Goal: Information Seeking & Learning: Learn about a topic

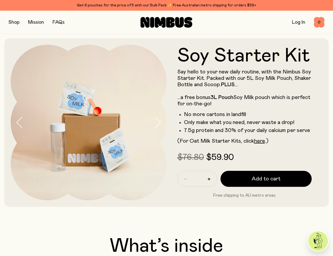
click at [13, 22] on button "button" at bounding box center [14, 22] width 11 height 7
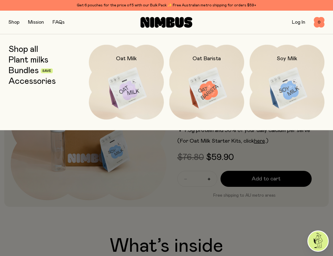
click at [38, 59] on link "Plant milks" at bounding box center [29, 60] width 40 height 10
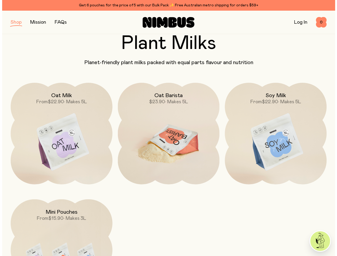
scroll to position [53, 0]
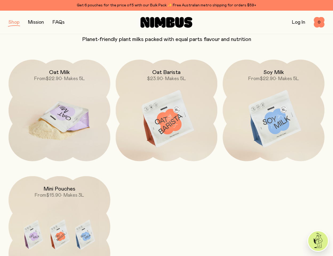
click at [68, 117] on img at bounding box center [60, 119] width 102 height 119
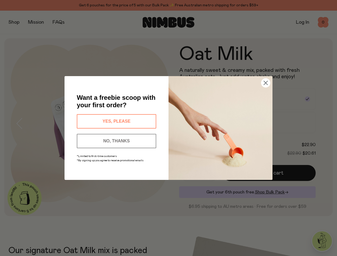
click at [264, 82] on circle "Close dialog" at bounding box center [265, 83] width 9 height 9
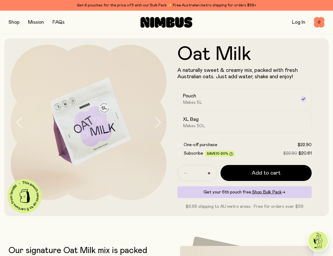
click at [57, 20] on link "FAQs" at bounding box center [58, 22] width 12 height 5
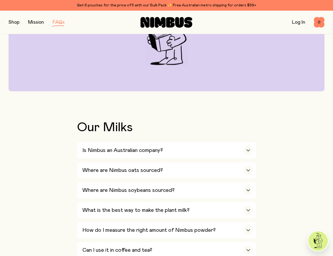
scroll to position [133, 0]
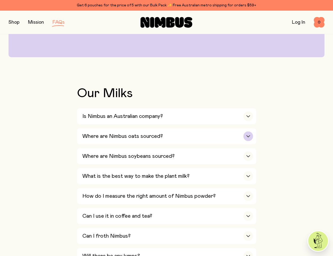
click at [248, 134] on div "button" at bounding box center [248, 137] width 10 height 10
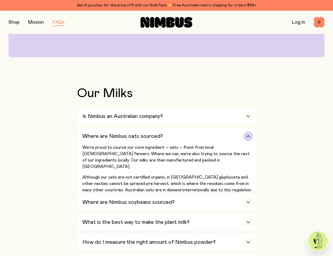
click at [248, 134] on div "button" at bounding box center [248, 137] width 10 height 10
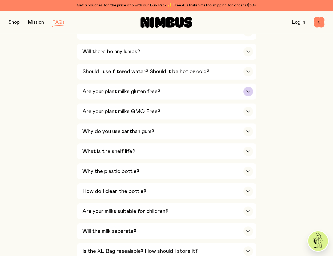
scroll to position [346, 0]
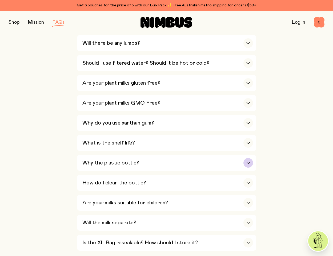
click at [250, 162] on icon "button" at bounding box center [248, 163] width 4 height 2
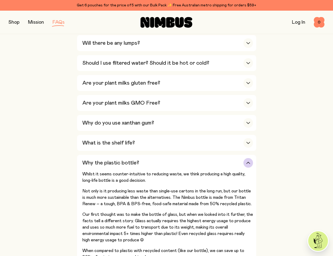
click at [250, 162] on icon "button" at bounding box center [248, 163] width 4 height 2
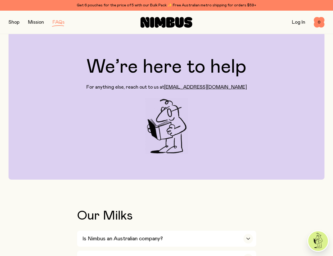
scroll to position [0, 0]
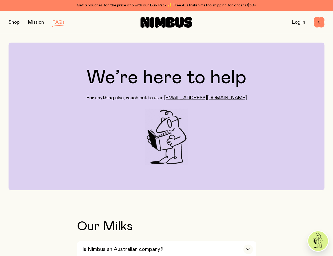
click at [35, 22] on link "Mission" at bounding box center [36, 22] width 16 height 5
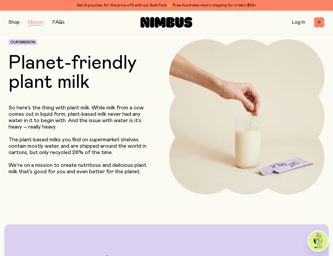
click at [13, 22] on button "button" at bounding box center [14, 22] width 11 height 7
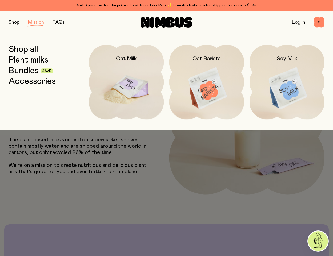
click at [130, 83] on img at bounding box center [126, 89] width 75 height 88
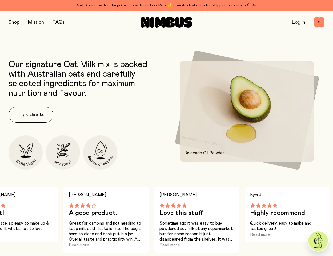
scroll to position [186, 0]
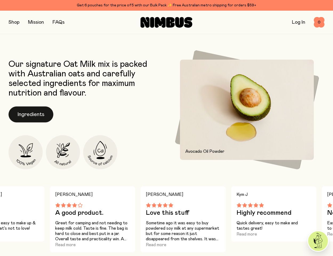
click at [31, 114] on button "Ingredients" at bounding box center [31, 115] width 45 height 16
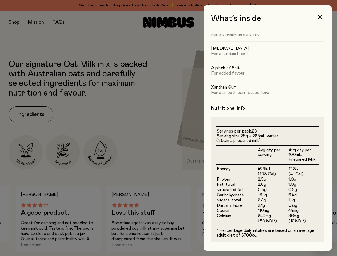
scroll to position [53, 0]
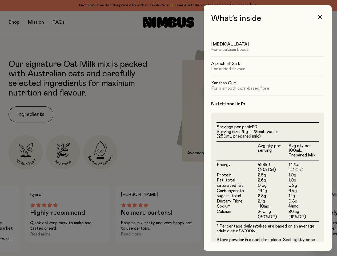
click at [321, 17] on icon "button" at bounding box center [319, 17] width 4 height 4
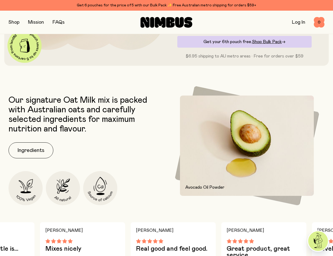
scroll to position [160, 0]
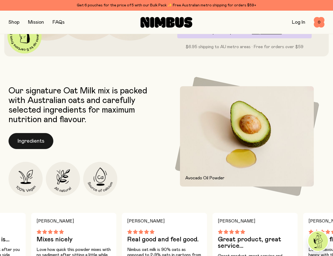
click at [42, 140] on button "Ingredients" at bounding box center [31, 141] width 45 height 16
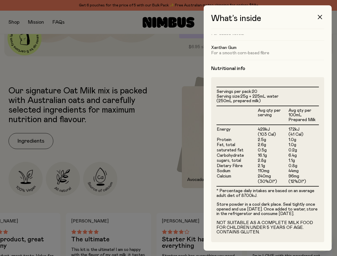
scroll to position [93, 0]
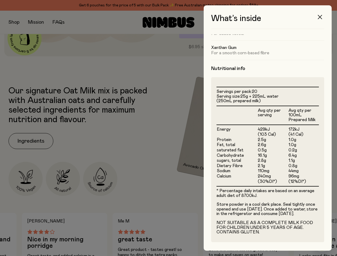
click at [322, 15] on button "button" at bounding box center [319, 17] width 13 height 13
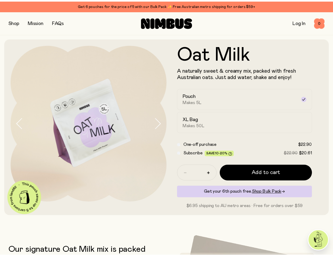
scroll to position [160, 0]
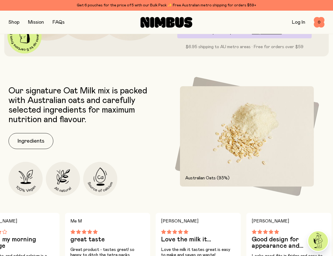
click at [14, 21] on button "button" at bounding box center [14, 22] width 11 height 7
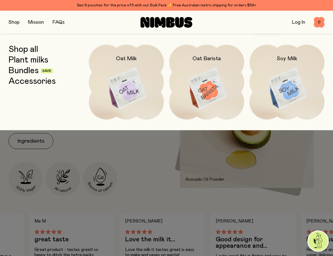
click at [29, 60] on link "Plant milks" at bounding box center [29, 60] width 40 height 10
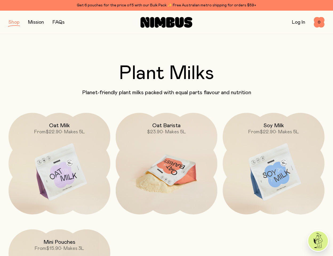
click at [174, 176] on img at bounding box center [167, 172] width 102 height 119
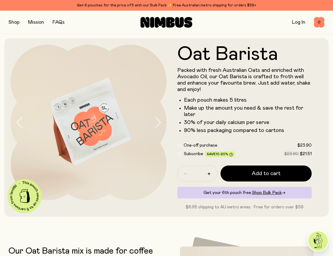
click at [15, 22] on button "button" at bounding box center [14, 22] width 11 height 7
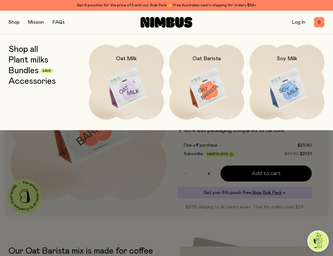
click at [27, 70] on link "Bundles" at bounding box center [24, 71] width 30 height 10
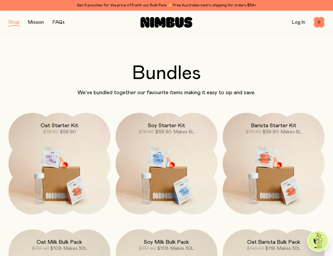
click at [13, 24] on button "button" at bounding box center [14, 22] width 11 height 7
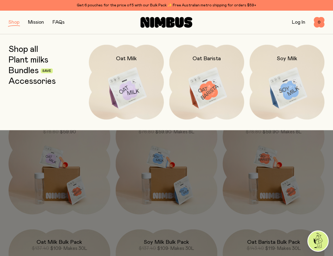
click at [32, 58] on link "Plant milks" at bounding box center [29, 60] width 40 height 10
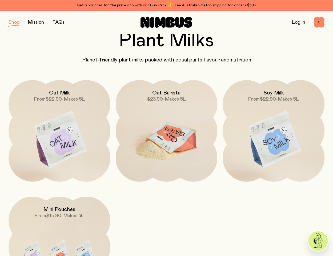
scroll to position [27, 0]
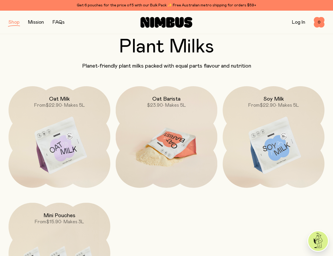
click at [160, 146] on img at bounding box center [167, 145] width 102 height 119
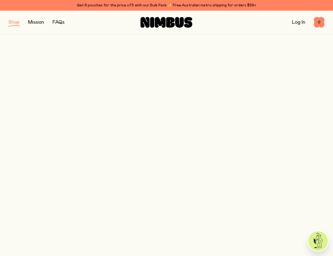
scroll to position [27, 0]
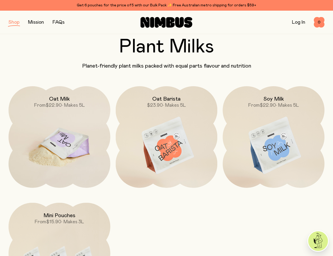
click at [75, 146] on img at bounding box center [60, 145] width 102 height 119
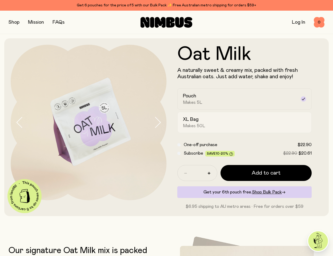
click at [232, 114] on label "XL Bag Makes 50L" at bounding box center [244, 122] width 134 height 21
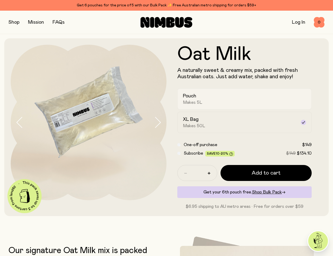
click at [228, 101] on div "Pouch Makes 5L" at bounding box center [240, 99] width 114 height 12
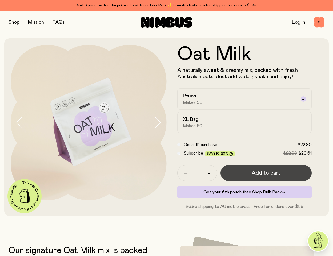
click at [265, 172] on span "Add to cart" at bounding box center [265, 172] width 29 height 7
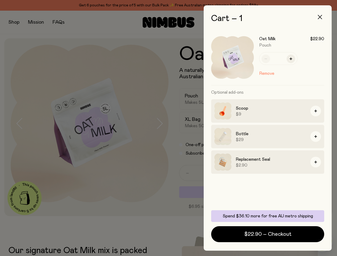
click at [321, 16] on icon "button" at bounding box center [319, 17] width 4 height 4
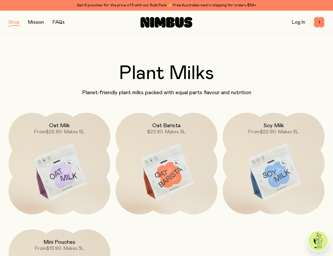
scroll to position [27, 0]
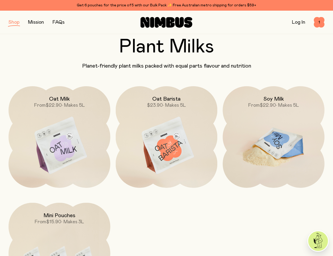
click at [270, 135] on img at bounding box center [273, 145] width 102 height 119
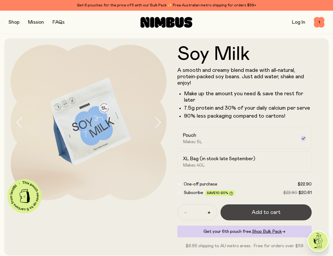
click at [271, 212] on span "Add to cart" at bounding box center [265, 212] width 29 height 7
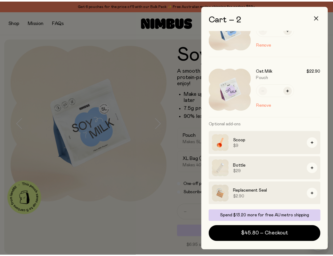
scroll to position [30, 0]
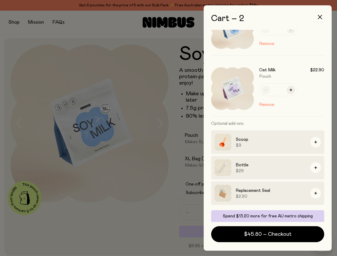
click at [148, 214] on div at bounding box center [168, 128] width 337 height 256
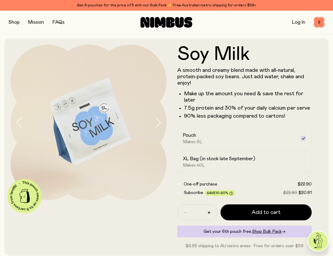
click at [13, 23] on button "button" at bounding box center [14, 22] width 11 height 7
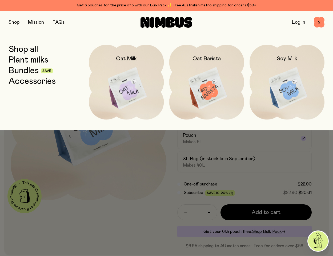
click at [30, 71] on link "Bundles" at bounding box center [24, 71] width 30 height 10
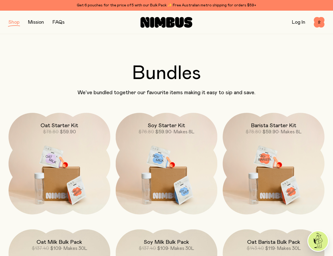
click at [13, 22] on button "button" at bounding box center [14, 22] width 11 height 7
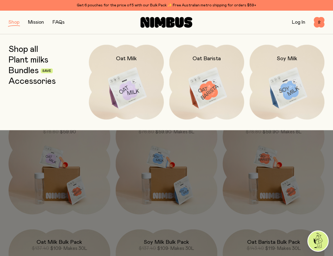
click at [29, 83] on link "Accessories" at bounding box center [32, 82] width 47 height 10
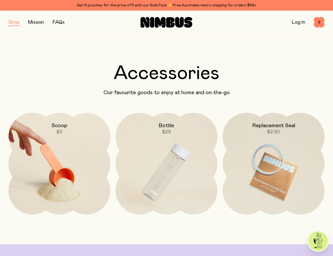
click at [63, 157] on img at bounding box center [60, 172] width 102 height 119
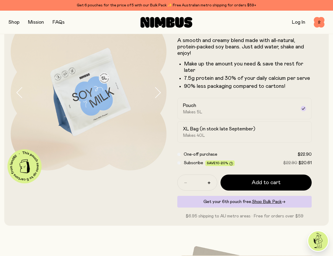
scroll to position [27, 0]
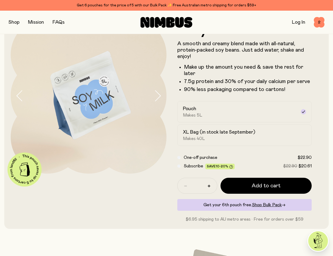
click at [157, 95] on icon "button" at bounding box center [157, 95] width 7 height 11
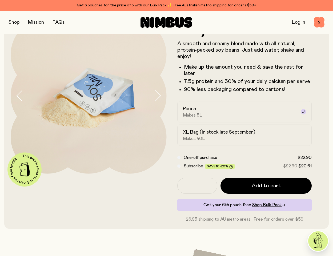
click at [157, 95] on icon "button" at bounding box center [157, 95] width 7 height 11
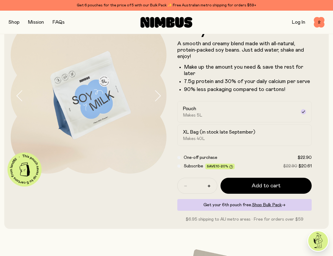
click at [157, 95] on icon "button" at bounding box center [157, 95] width 7 height 11
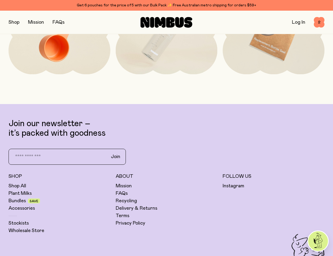
scroll to position [1252, 0]
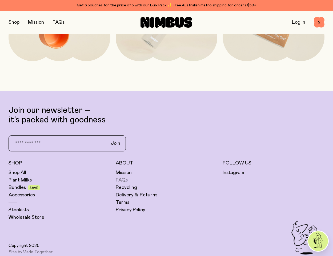
click at [122, 179] on link "FAQs" at bounding box center [122, 180] width 12 height 6
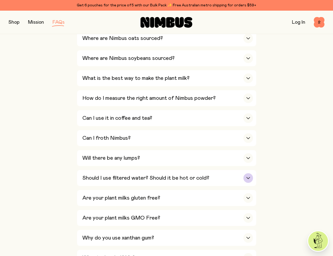
scroll to position [240, 0]
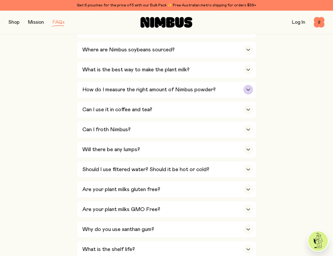
click at [248, 90] on div "button" at bounding box center [248, 90] width 10 height 10
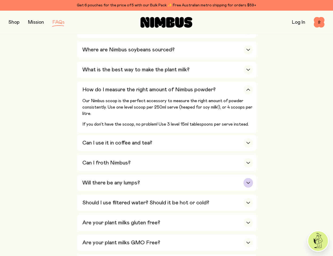
click at [249, 182] on div "button" at bounding box center [248, 183] width 10 height 10
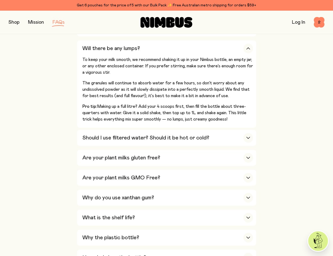
scroll to position [346, 0]
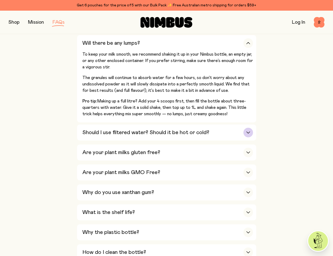
click at [246, 132] on icon "button" at bounding box center [248, 133] width 4 height 2
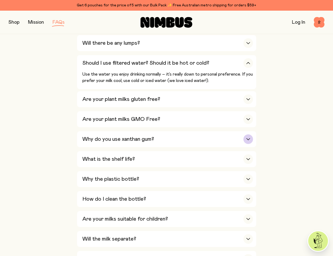
click at [248, 134] on div "button" at bounding box center [248, 139] width 10 height 10
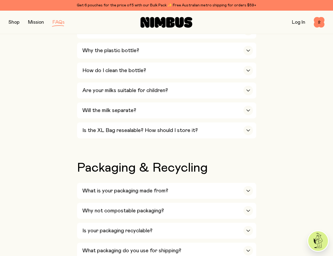
scroll to position [506, 0]
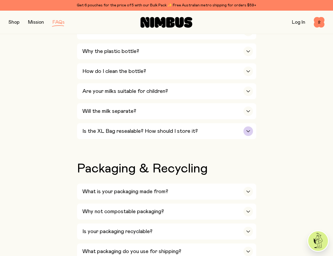
click at [254, 125] on button "Is the XL Bag resealable? How should I store it? The XL bags aren’t resealable,…" at bounding box center [166, 131] width 179 height 16
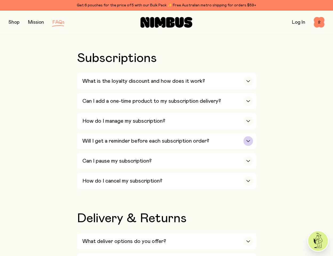
scroll to position [719, 0]
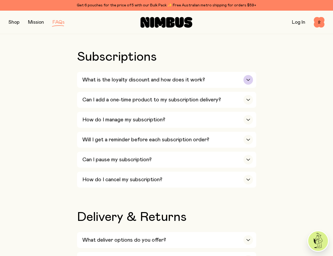
click at [248, 79] on icon "button" at bounding box center [248, 80] width 4 height 2
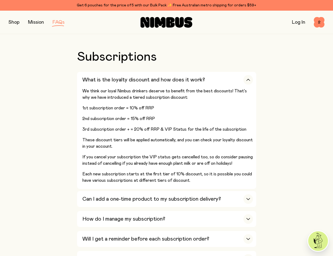
click at [281, 118] on div "Our Milks Is Nimbus an Australian company? Yes! We are Australian owned and ope…" at bounding box center [167, 15] width 316 height 1028
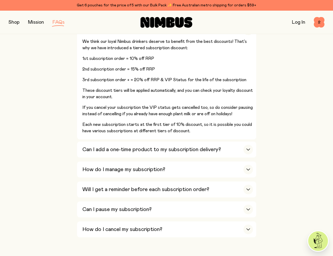
scroll to position [772, 0]
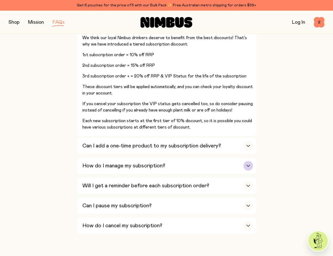
click at [250, 161] on div "button" at bounding box center [248, 166] width 10 height 10
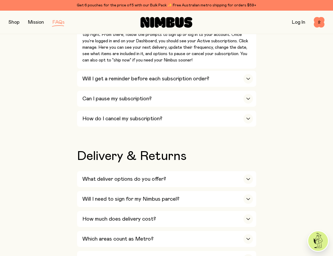
scroll to position [825, 0]
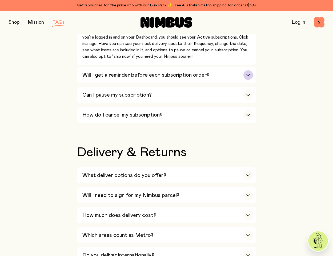
click at [248, 70] on div "button" at bounding box center [248, 75] width 10 height 10
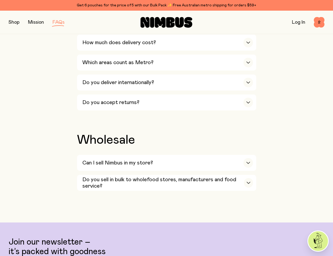
scroll to position [1012, 0]
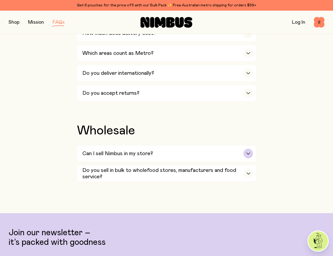
click at [248, 149] on div "button" at bounding box center [248, 154] width 10 height 10
